Goal: Task Accomplishment & Management: Use online tool/utility

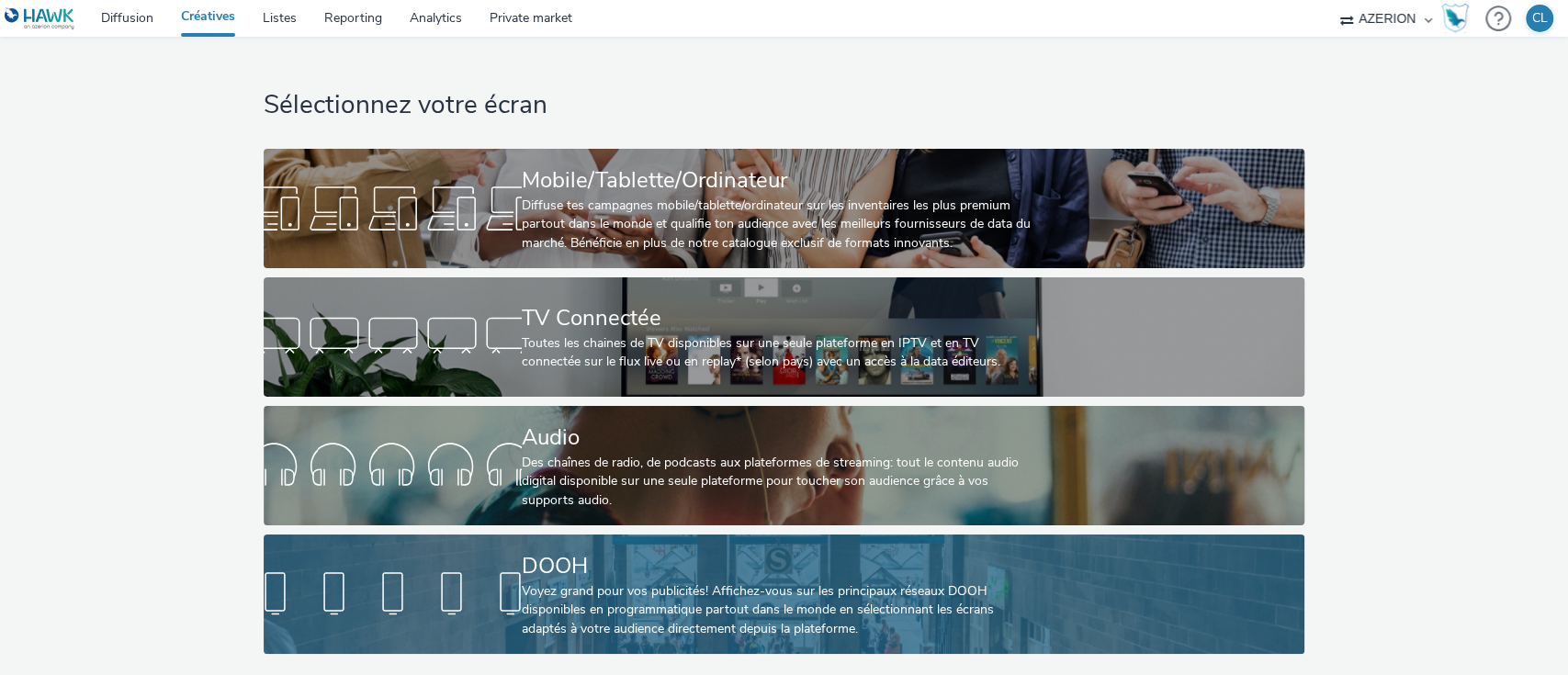
click at [620, 618] on div "Voyez grand pour vos publicités! Affichez-vous sur les principaux réseaux DOOH …" at bounding box center [780, 610] width 518 height 56
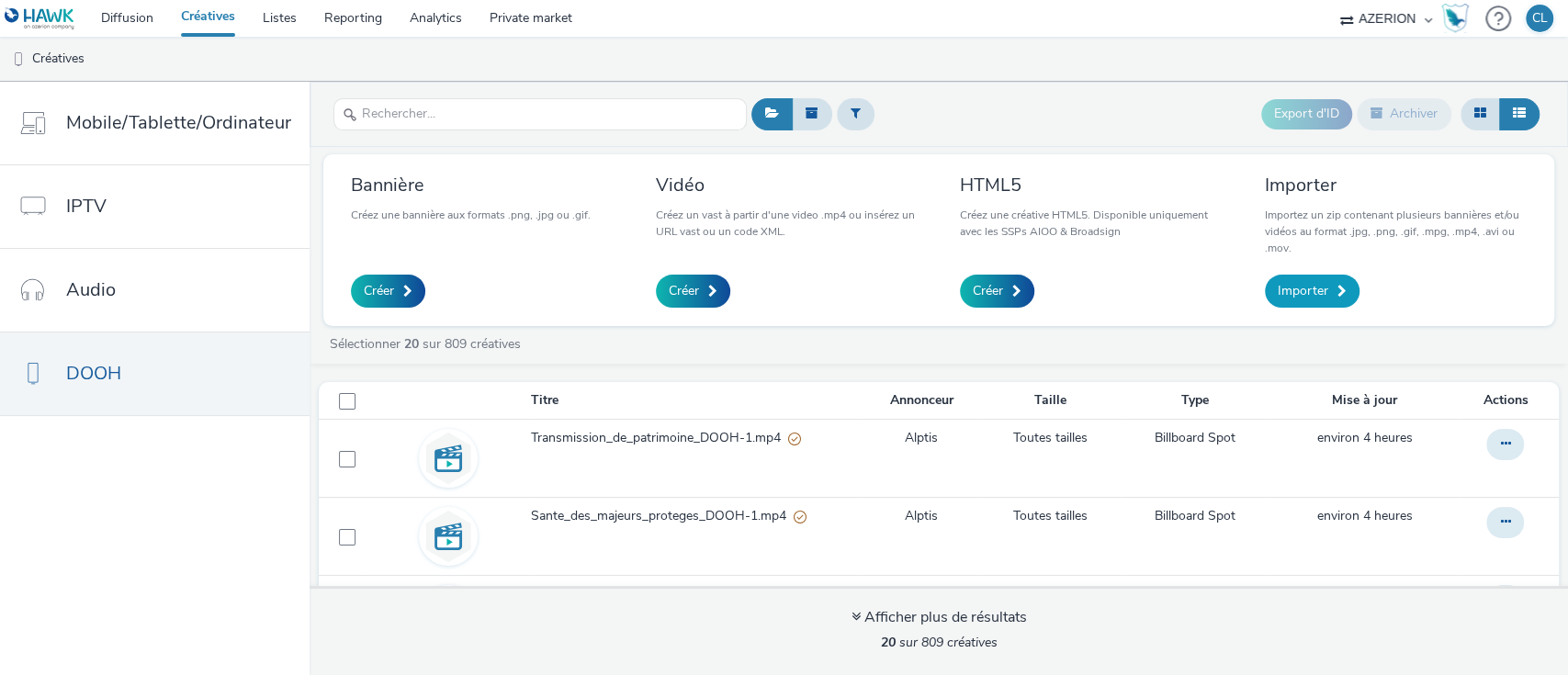
click at [1338, 285] on span at bounding box center [1342, 291] width 10 height 12
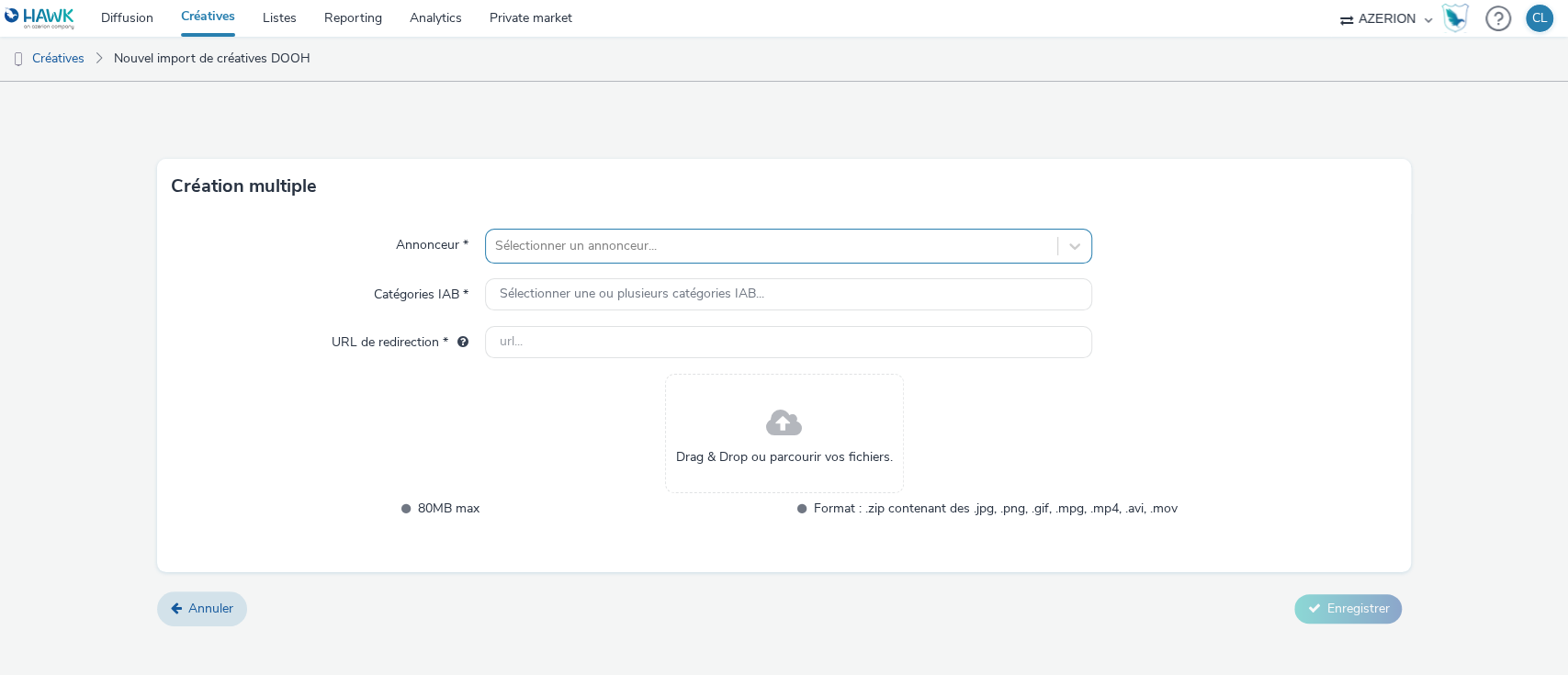
click at [684, 250] on div at bounding box center [772, 246] width 554 height 22
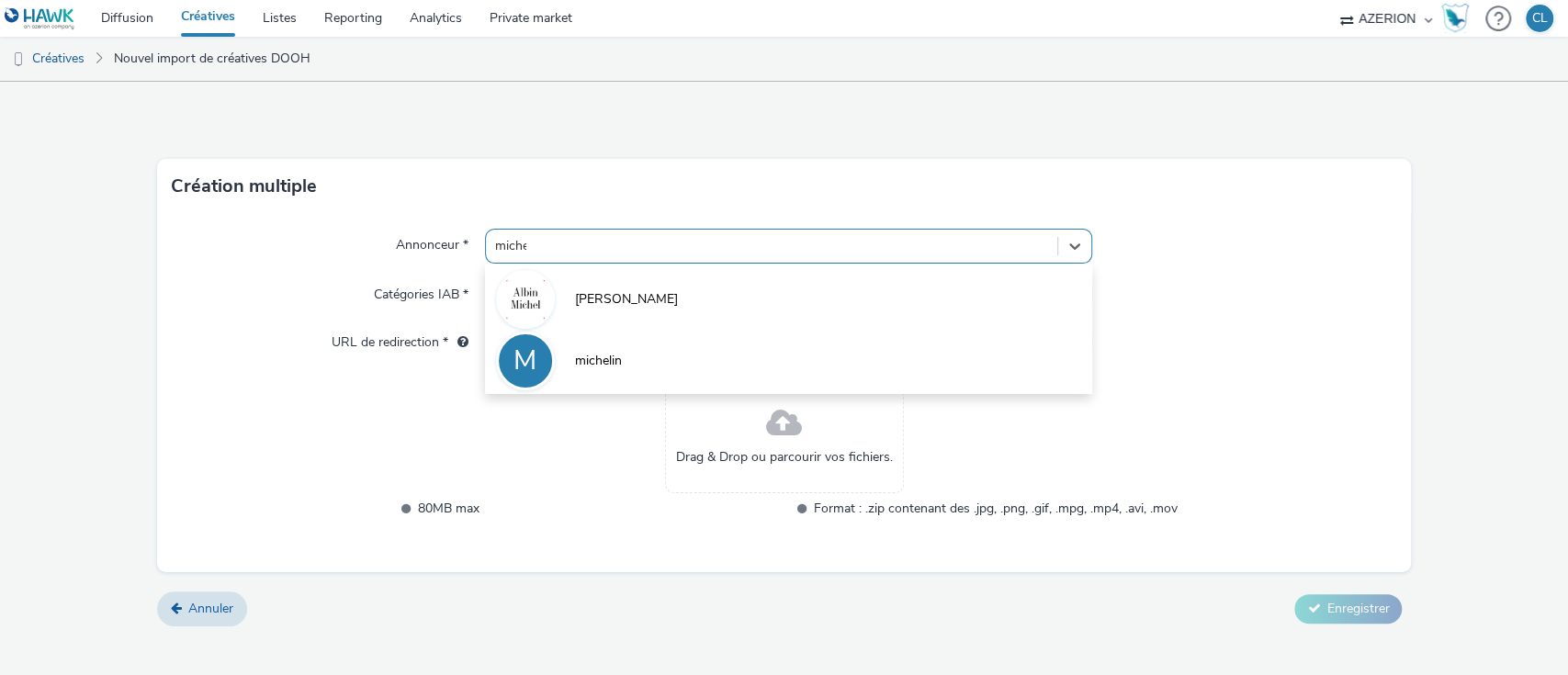
type input "michel"
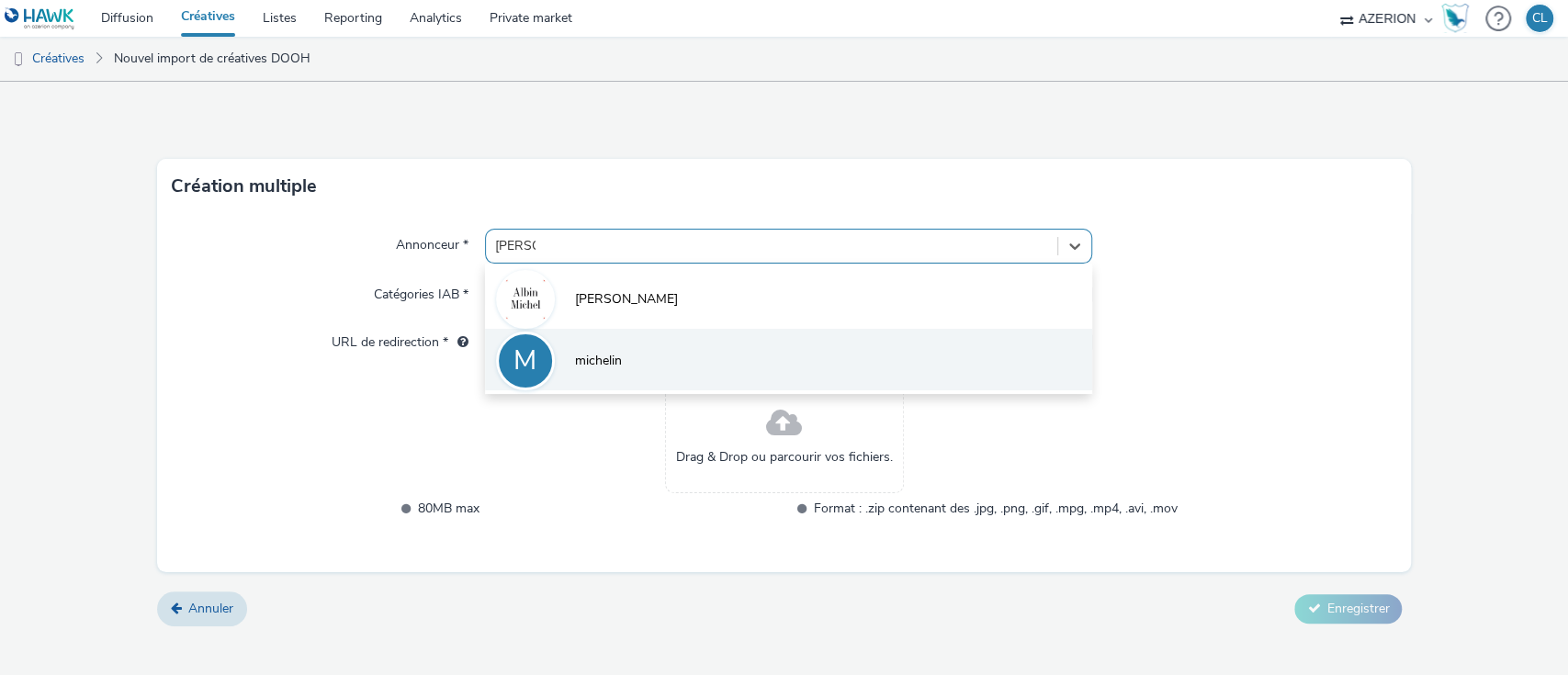
click at [617, 366] on span "michelin" at bounding box center [598, 360] width 47 height 18
type input "http://www.michelin.fr"
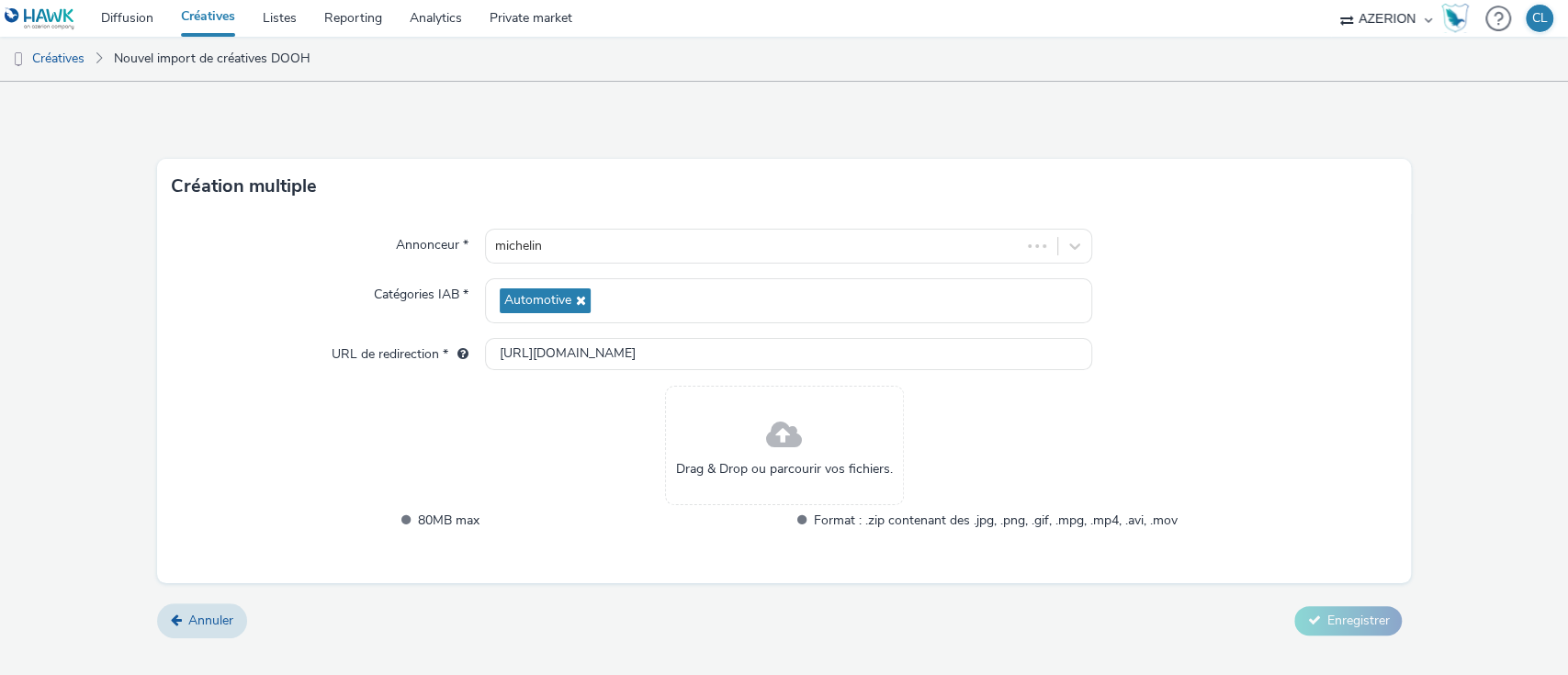
click at [787, 446] on span at bounding box center [784, 436] width 36 height 49
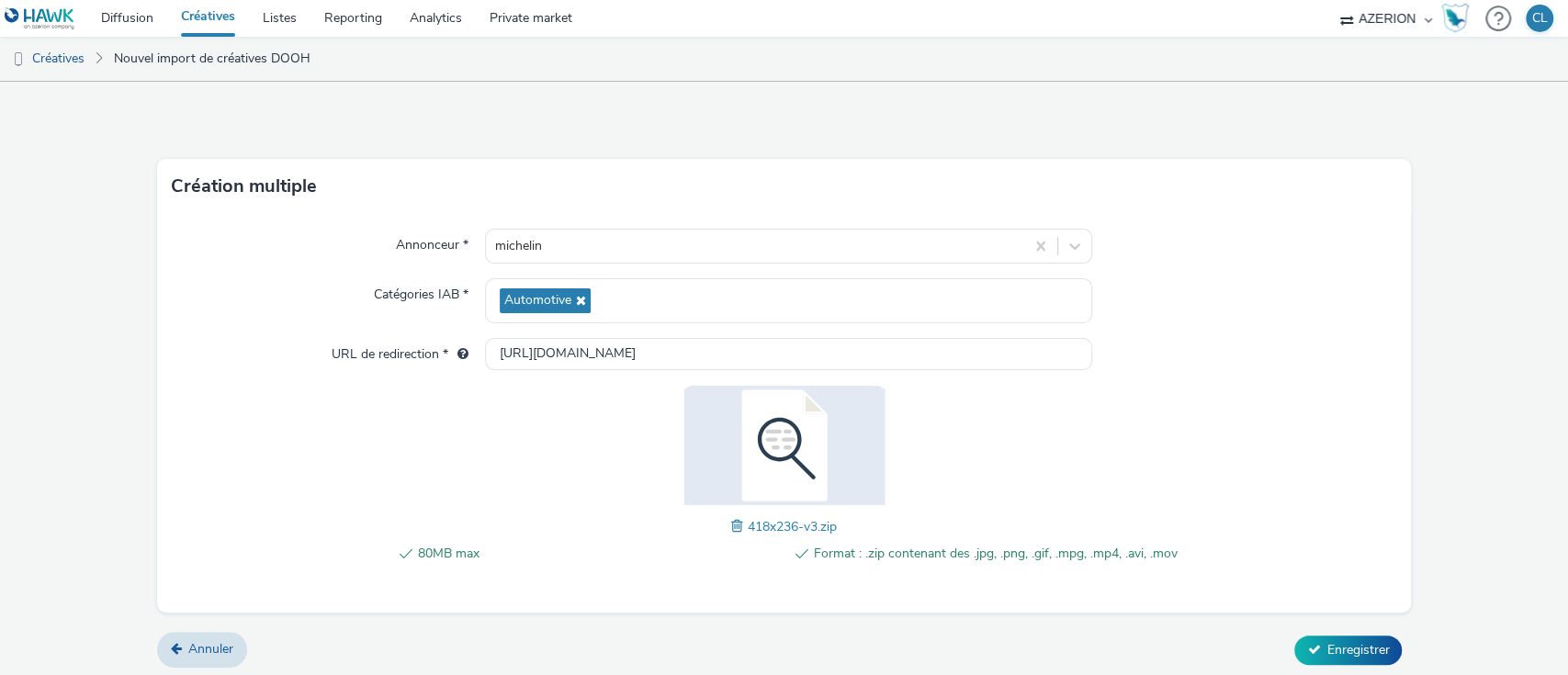
scroll to position [4, 0]
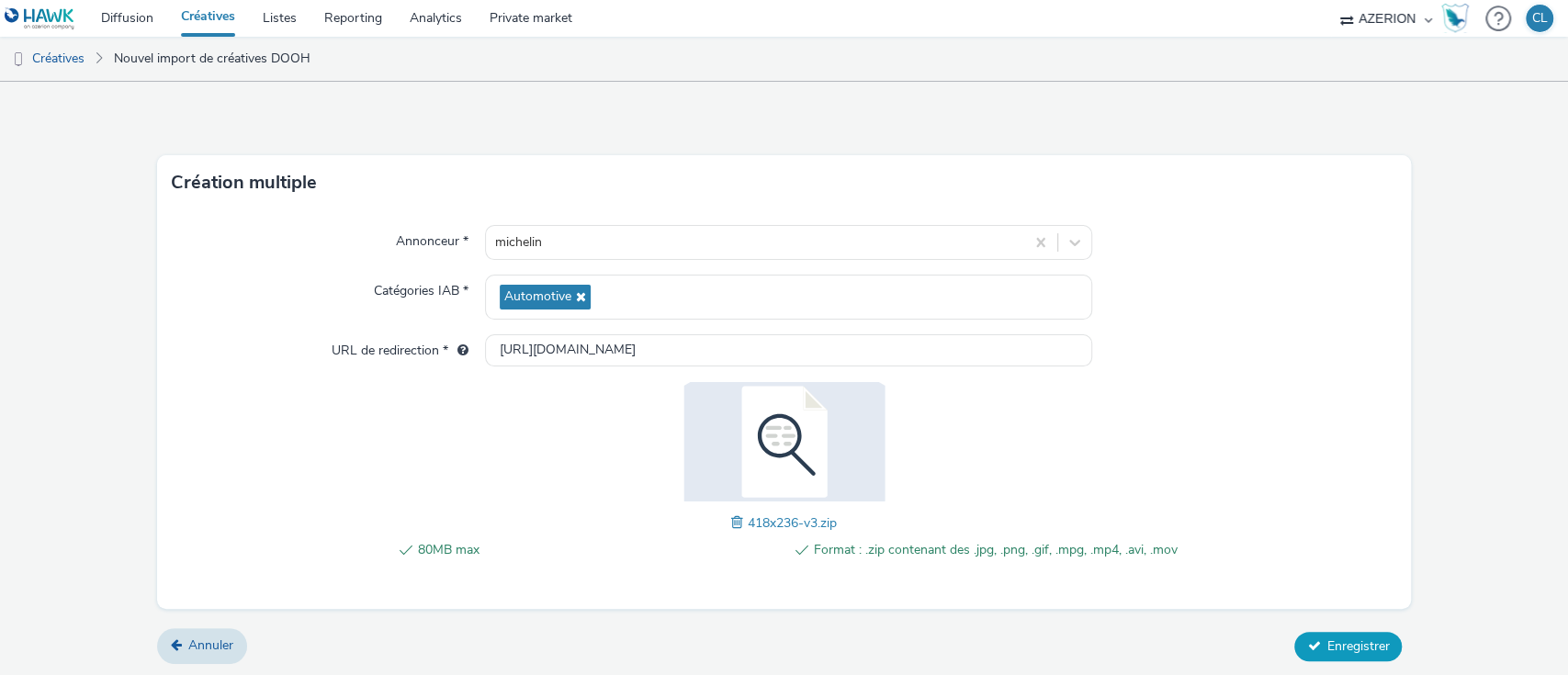
click at [1340, 641] on span "Enregistrer" at bounding box center [1357, 646] width 62 height 17
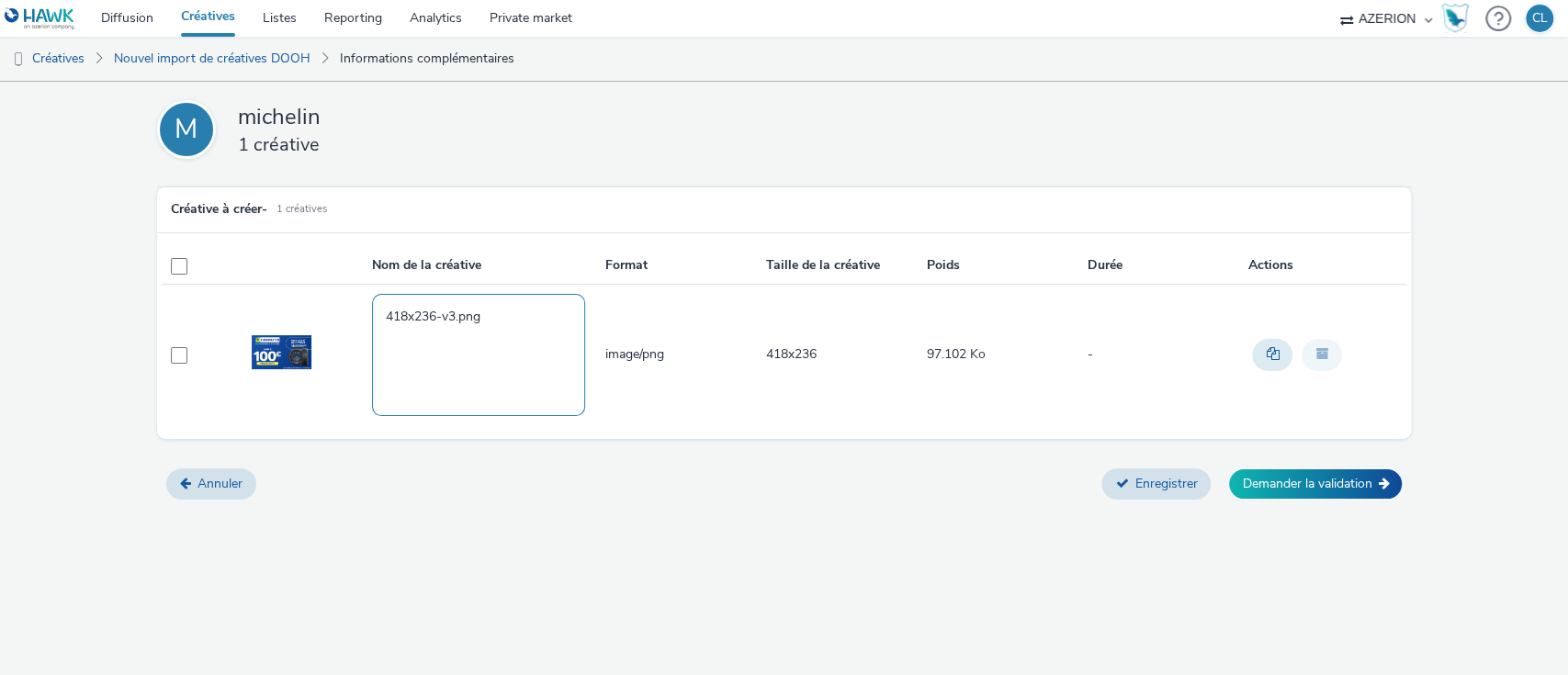
click at [387, 317] on textarea "418x236-v3.png" at bounding box center [478, 354] width 213 height 121
type textarea "Michelin_Euromaster_FR_Setp25_418x236-v3.png"
click at [1161, 482] on button "Enregistrer" at bounding box center [1156, 484] width 109 height 32
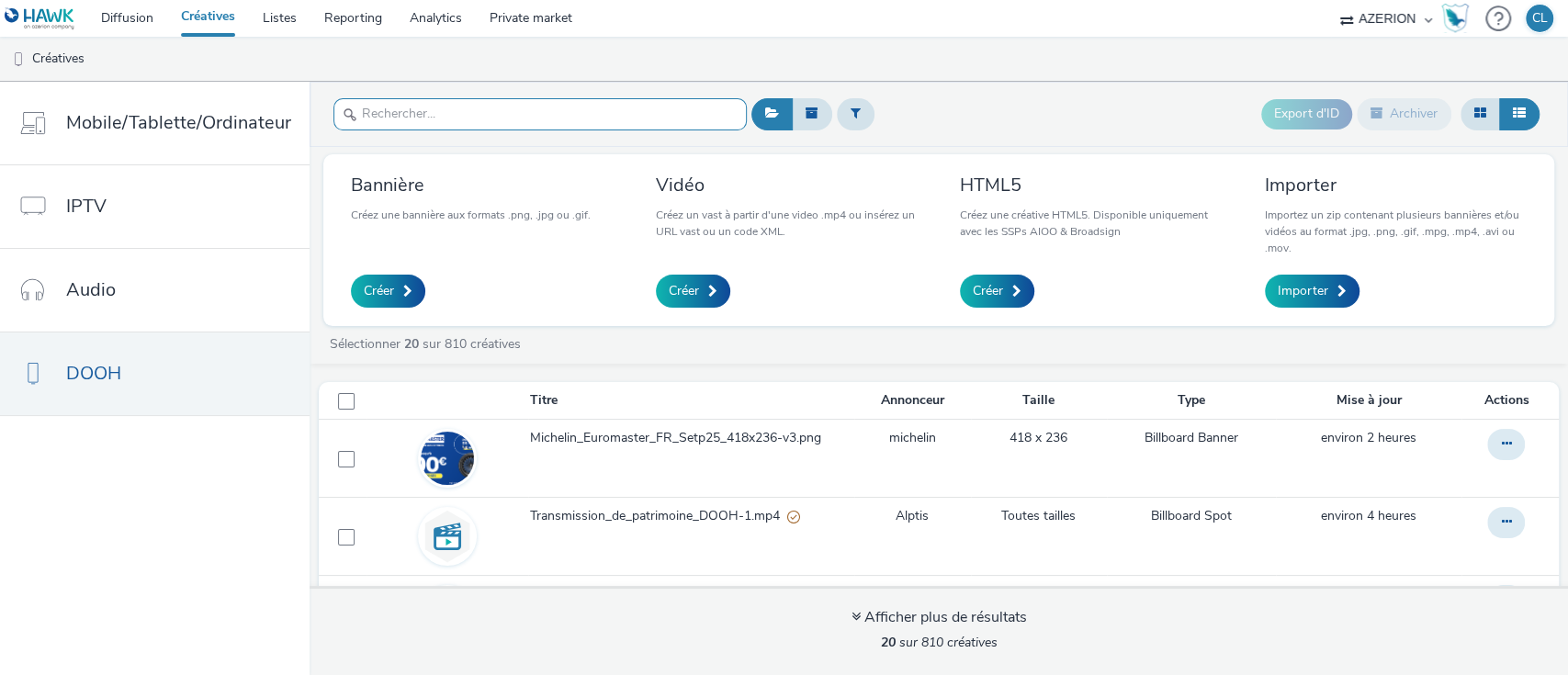
click at [522, 109] on input "text" at bounding box center [540, 113] width 413 height 32
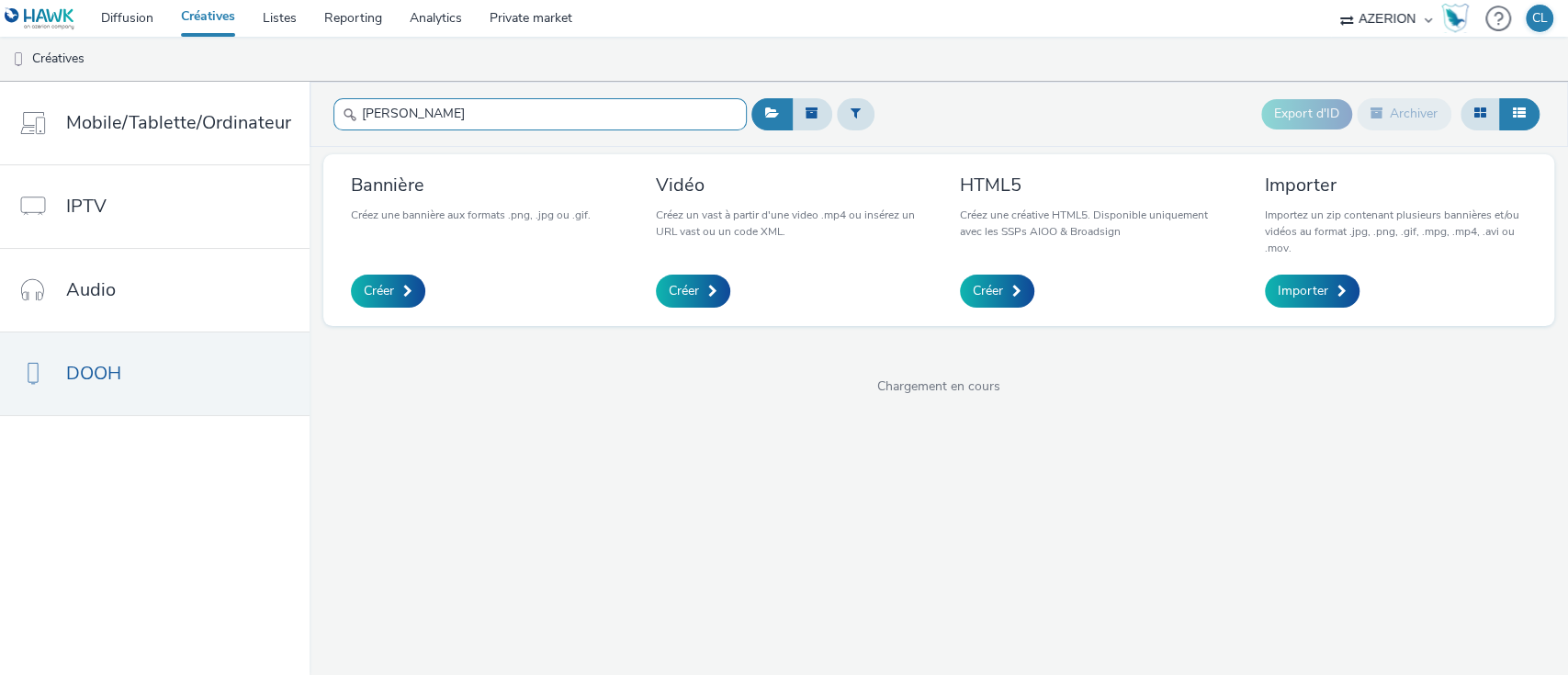
type input "michelin"
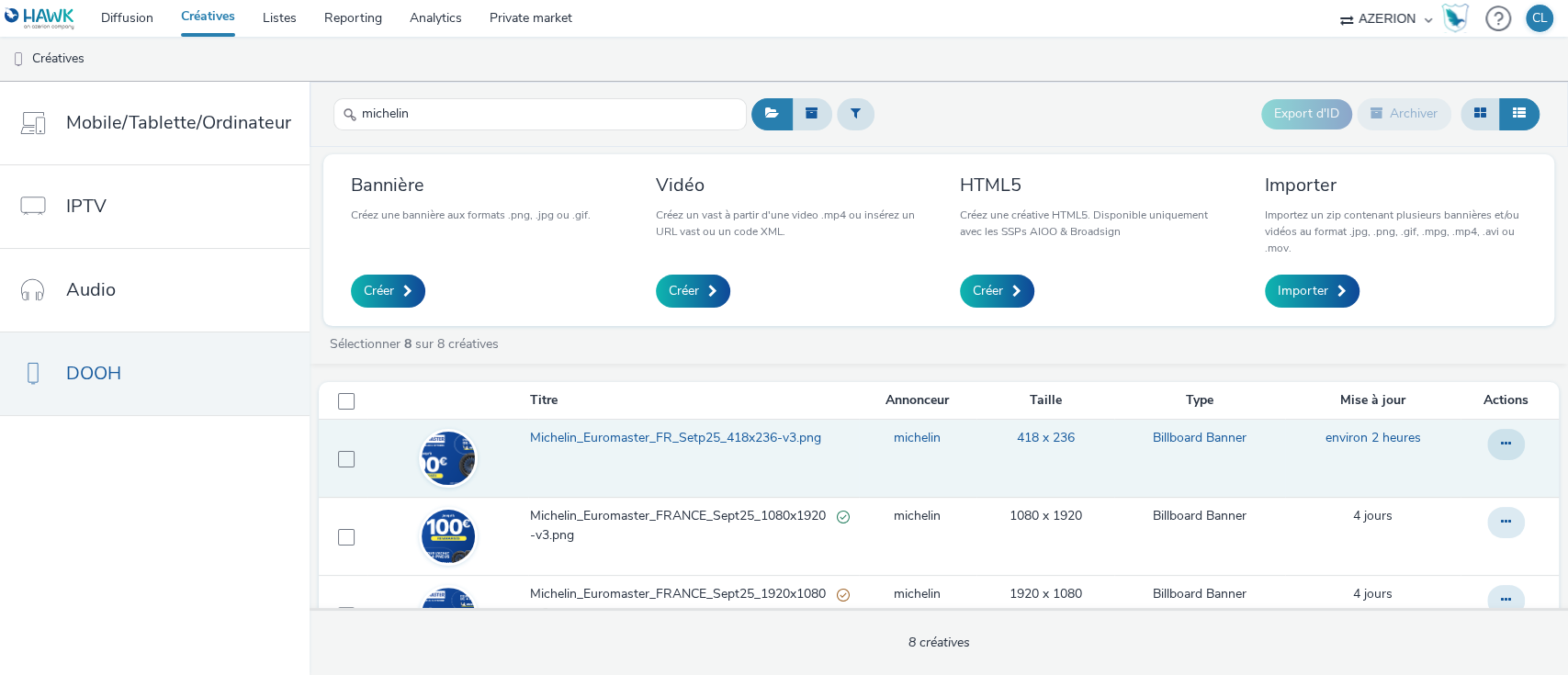
click at [757, 447] on link "Michelin_Euromaster_FR_Setp25_418x236-v3.png" at bounding box center [693, 443] width 326 height 28
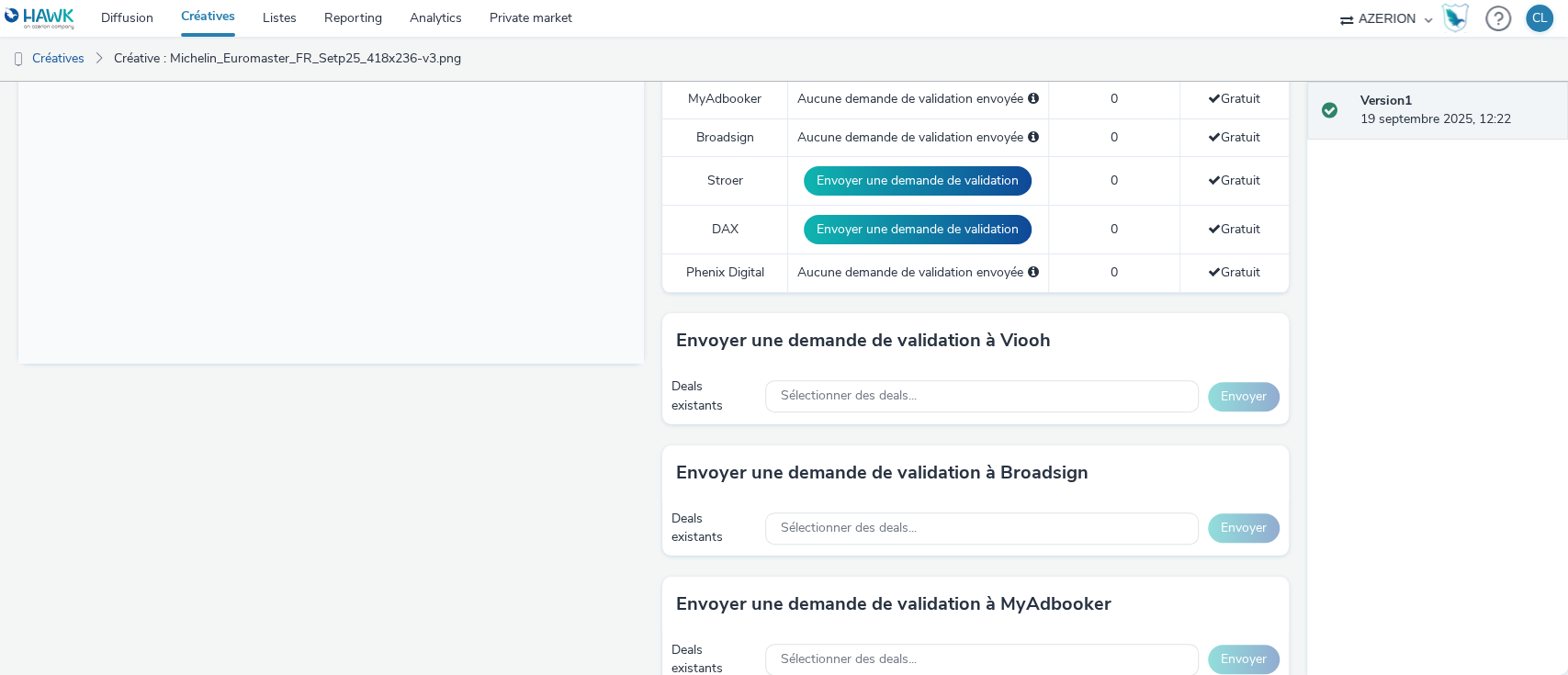
scroll to position [611, 0]
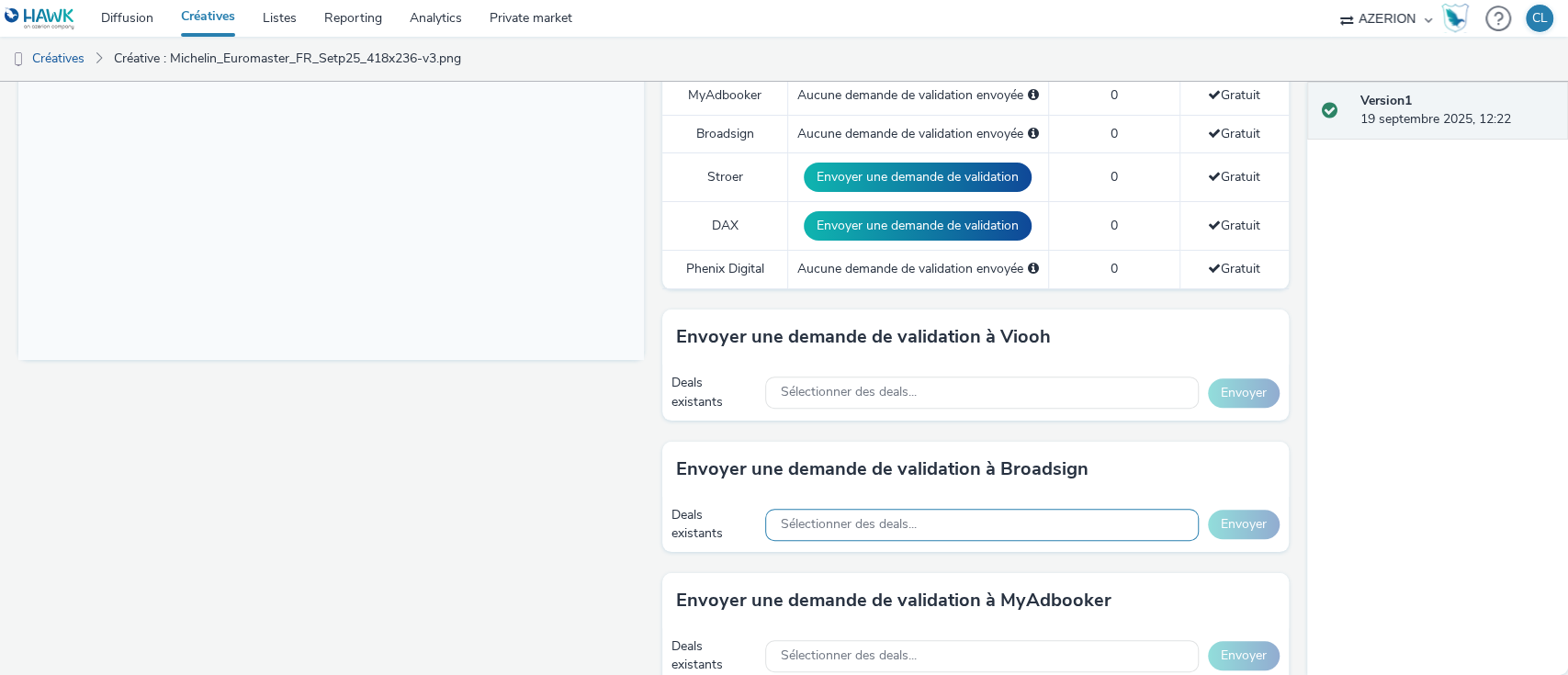
click at [845, 521] on span "Sélectionner des deals..." at bounding box center [848, 525] width 136 height 15
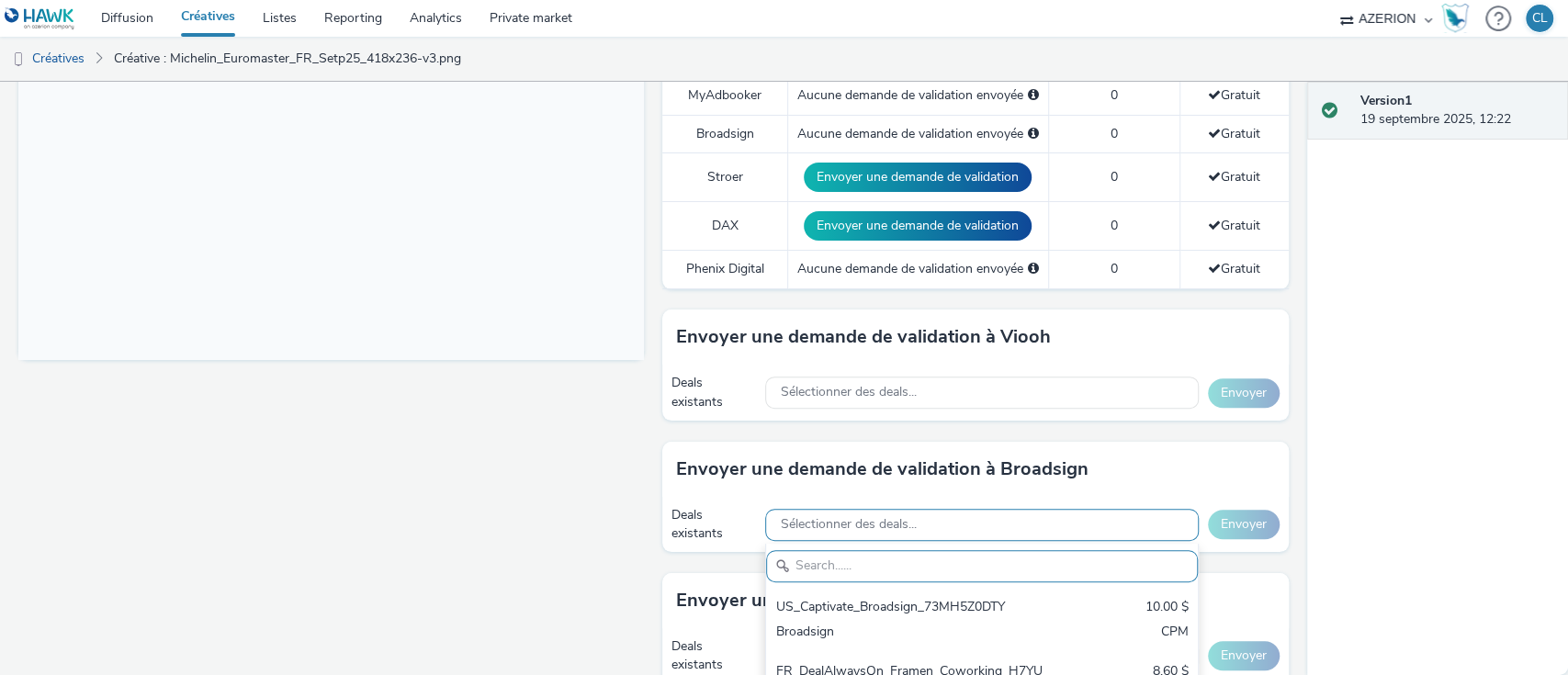
paste input "7OIUH1LWBP"
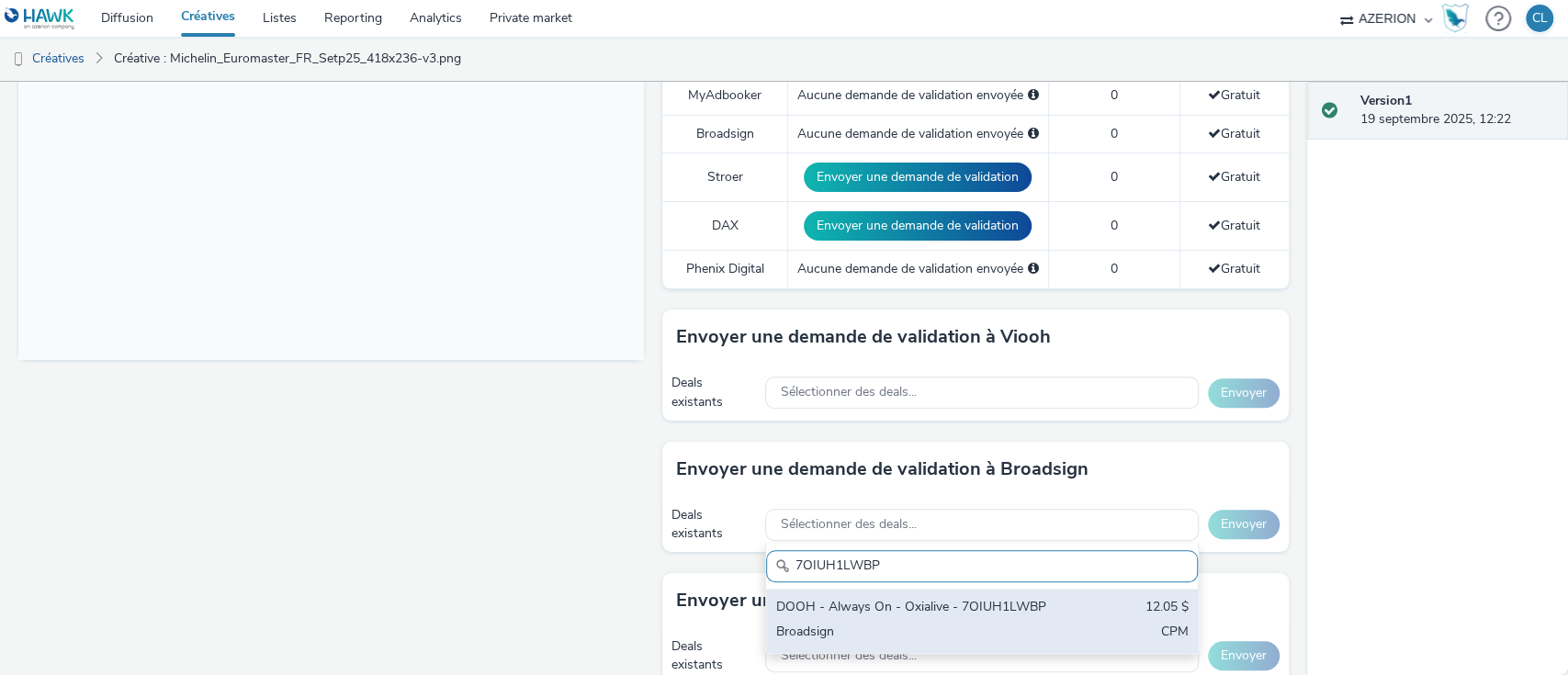
scroll to position [663, 0]
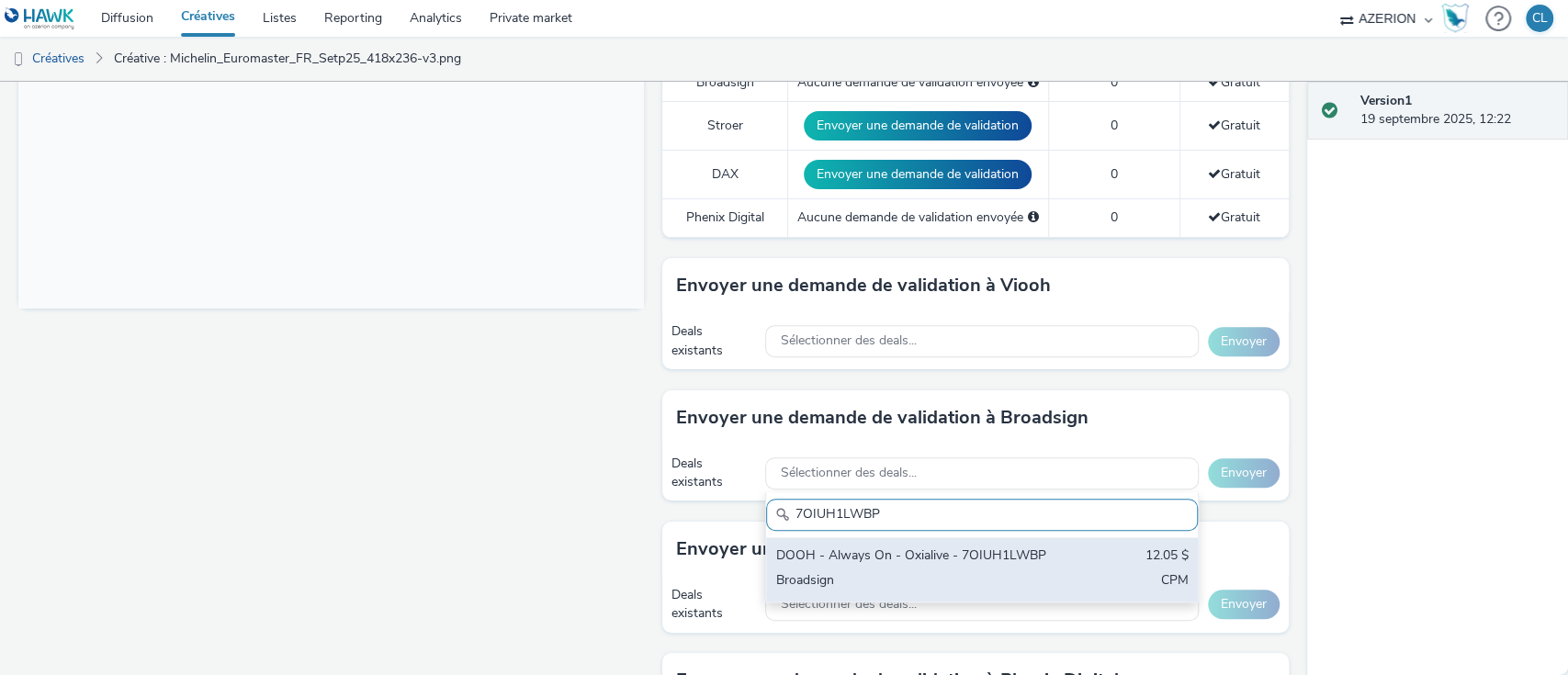
type input "7OIUH1LWBP"
click at [927, 591] on div "Broadsign" at bounding box center [910, 582] width 272 height 21
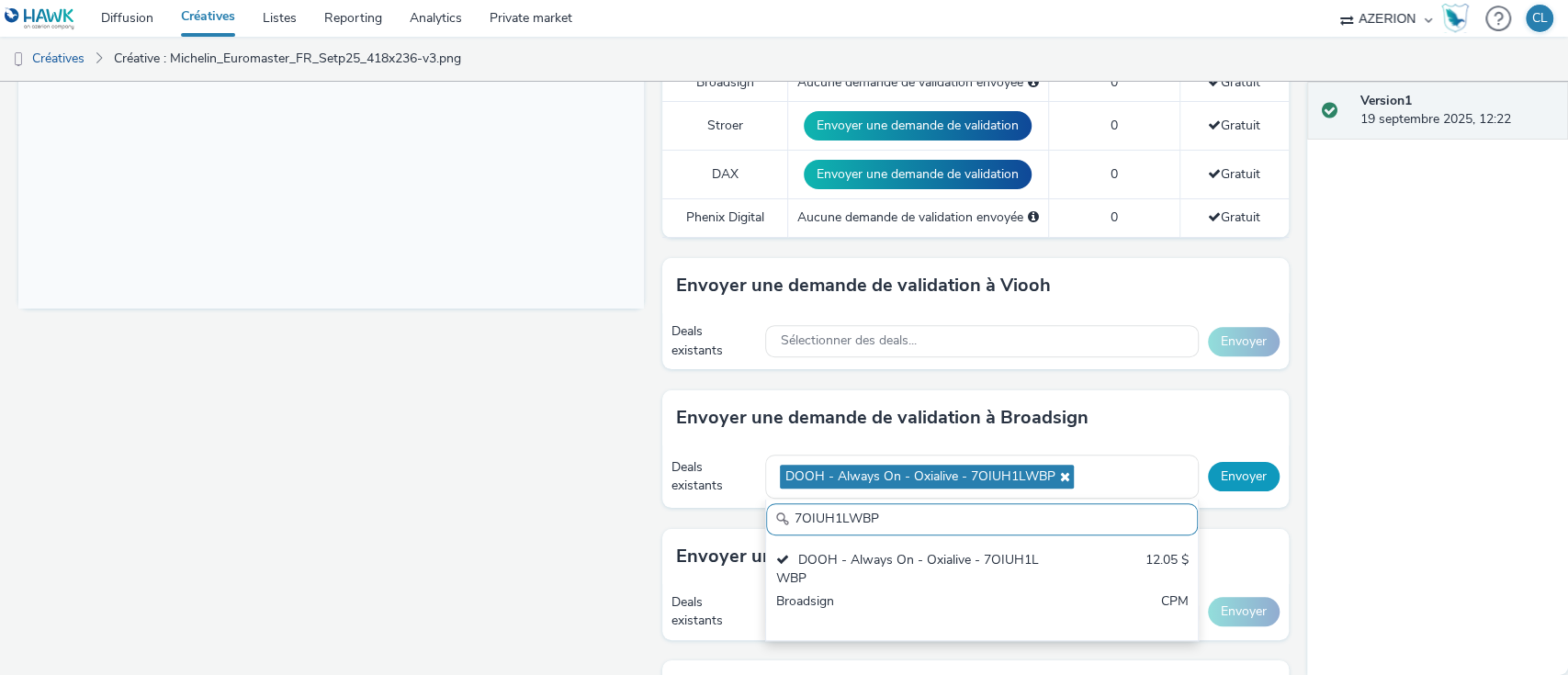
click at [1243, 473] on button "Envoyer" at bounding box center [1243, 476] width 72 height 30
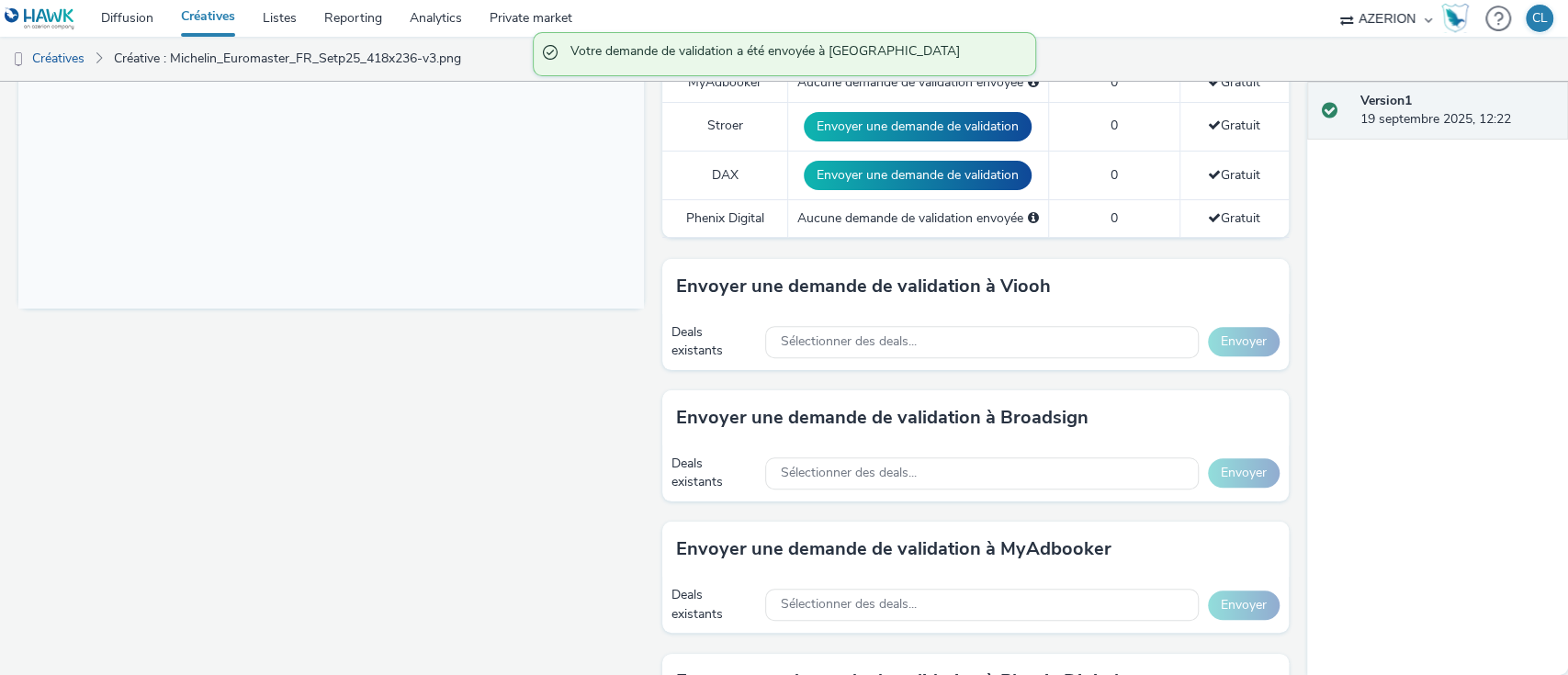
scroll to position [0, 0]
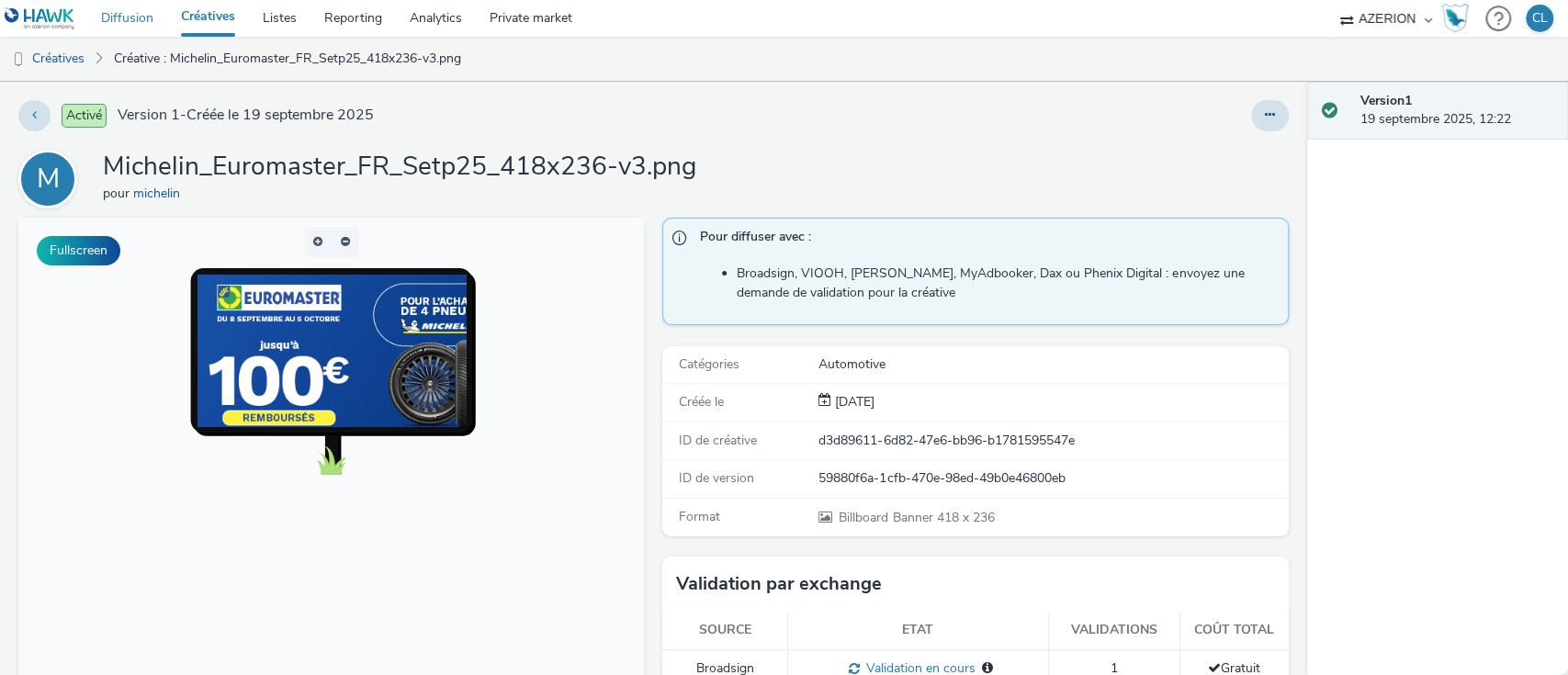
click at [135, 23] on link "Diffusion" at bounding box center [127, 18] width 80 height 36
